Goal: Check status: Check status

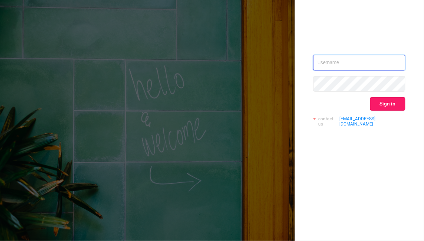
type input "[EMAIL_ADDRESS][DOMAIN_NAME]"
click at [399, 97] on button "Sign in" at bounding box center [388, 103] width 35 height 13
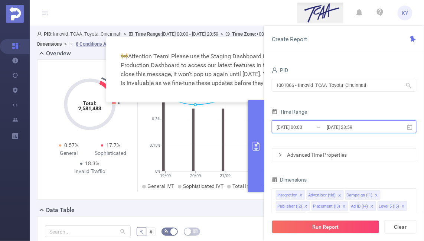
click at [303, 122] on span "[DATE] 00:00 _ [DATE] 23:59" at bounding box center [344, 126] width 145 height 13
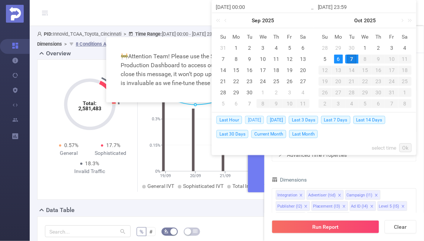
click at [250, 119] on span "[DATE]" at bounding box center [254, 120] width 19 height 8
type input "[DATE] 00:00"
type input "[DATE] 23:59"
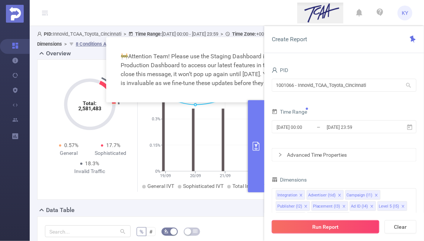
click at [291, 229] on button "Run Report" at bounding box center [326, 226] width 108 height 13
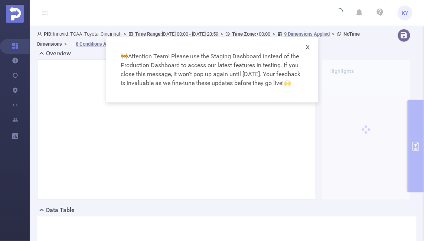
click at [308, 50] on icon "icon: close" at bounding box center [308, 47] width 6 height 6
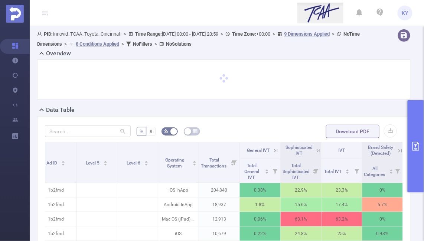
scroll to position [0, 259]
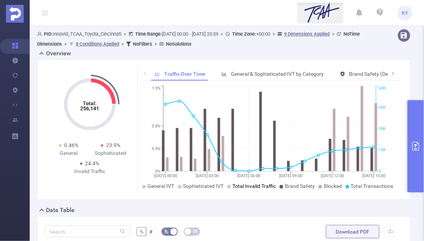
click at [265, 184] on span "Total Invalid Traffic" at bounding box center [254, 186] width 43 height 6
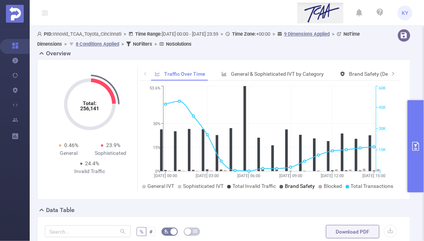
click at [294, 184] on span "Brand Safety" at bounding box center [300, 186] width 30 height 6
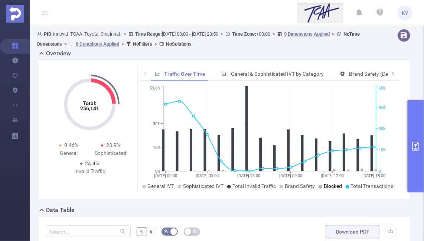
drag, startPoint x: 324, startPoint y: 186, endPoint x: 341, endPoint y: 185, distance: 16.8
click at [341, 185] on span "Blocked" at bounding box center [333, 186] width 18 height 6
